Goal: Information Seeking & Learning: Learn about a topic

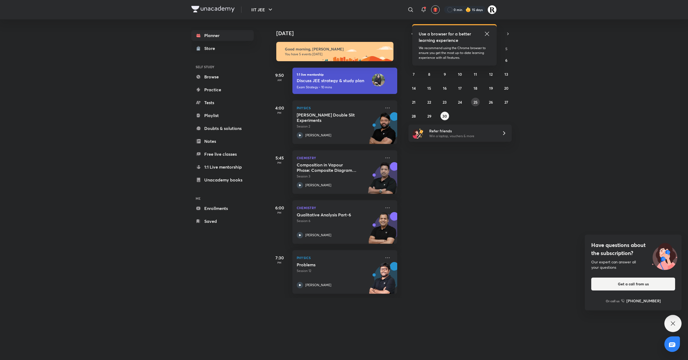
click at [477, 100] on abbr "25" at bounding box center [476, 102] width 4 height 5
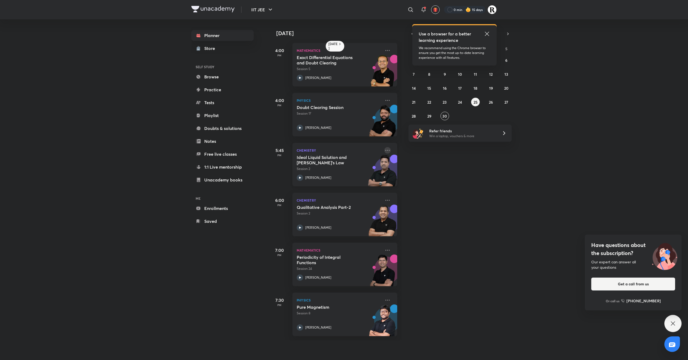
click at [384, 150] on icon at bounding box center [387, 150] width 6 height 6
click at [452, 227] on div "[DATE] 4:00 PM Mathematics Exact Differential Equations and Doubt Clearing Sess…" at bounding box center [478, 179] width 418 height 321
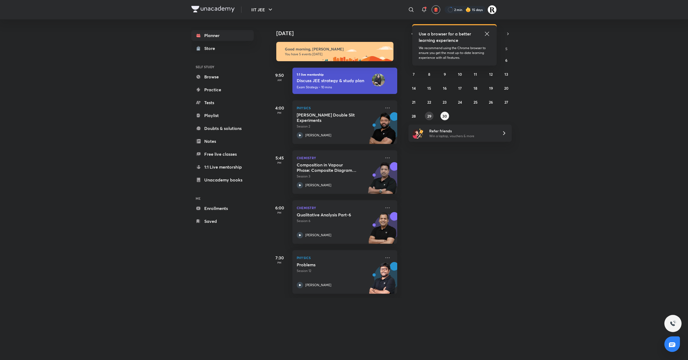
click at [431, 115] on abbr "29" at bounding box center [429, 116] width 4 height 5
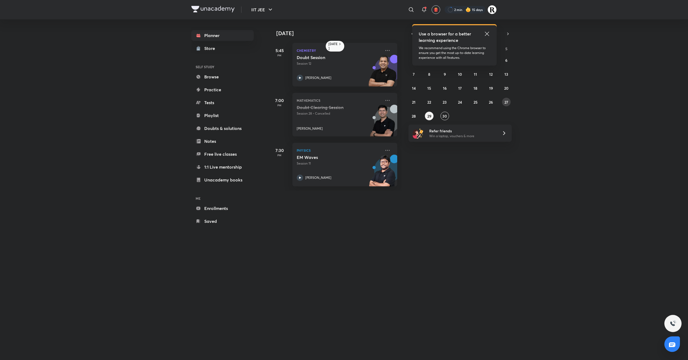
click at [508, 102] on button "27" at bounding box center [506, 102] width 9 height 9
click at [384, 50] on icon at bounding box center [387, 50] width 6 height 6
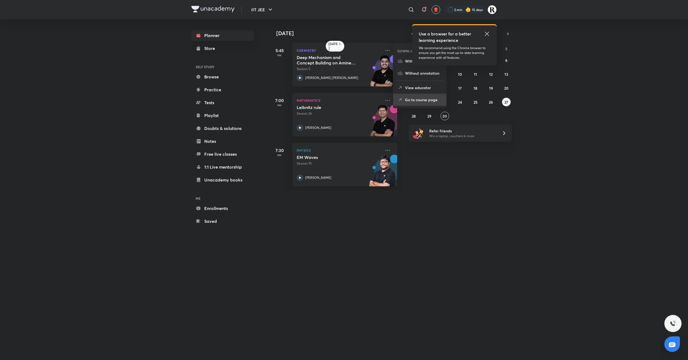
click at [417, 99] on p "Go to course page" at bounding box center [423, 100] width 37 height 6
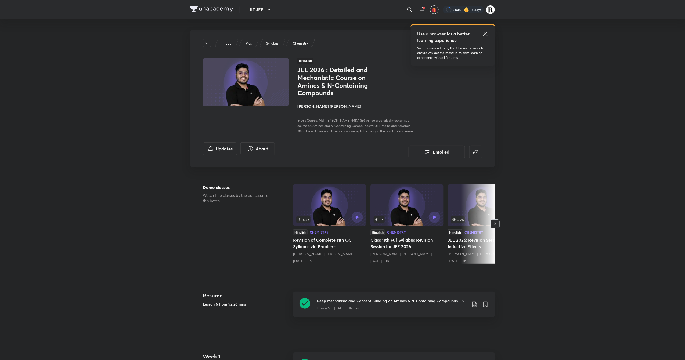
click at [307, 106] on h4 "Mohammad Kashif Alam" at bounding box center [358, 106] width 120 height 6
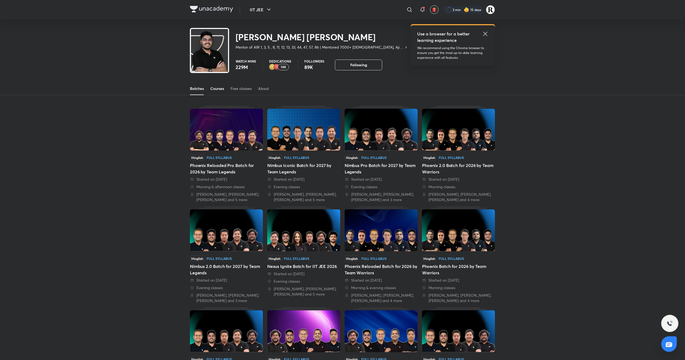
click at [218, 92] on link "Courses" at bounding box center [217, 88] width 14 height 13
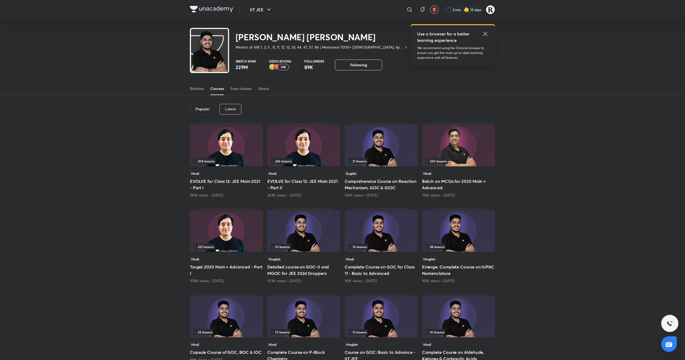
click at [238, 105] on div "Latest" at bounding box center [231, 109] width 22 height 11
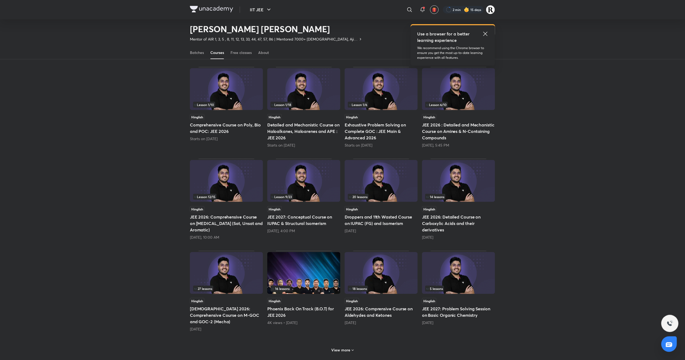
scroll to position [41, 0]
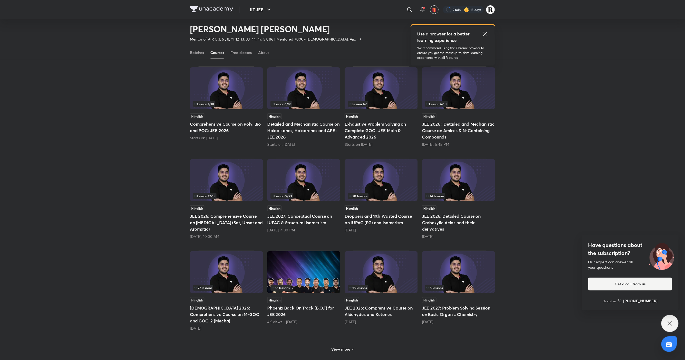
click at [372, 274] on img at bounding box center [381, 273] width 73 height 42
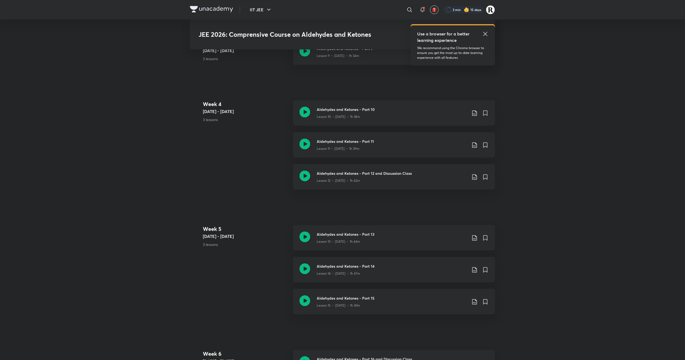
scroll to position [651, 0]
click at [304, 144] on icon at bounding box center [305, 144] width 11 height 11
